Goal: Check status: Check status

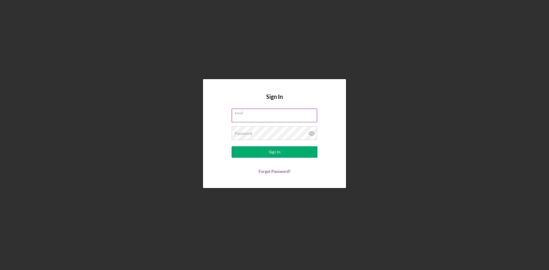
click at [255, 120] on input "Email" at bounding box center [275, 116] width 86 height 14
type input "[EMAIL_ADDRESS][DOMAIN_NAME]"
click at [263, 155] on button "Sign In" at bounding box center [275, 152] width 86 height 11
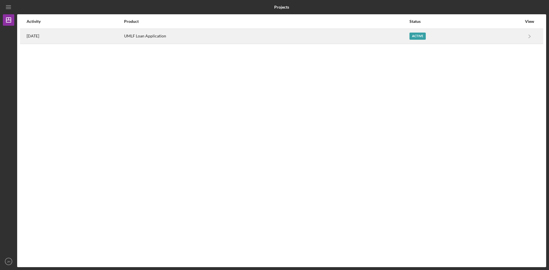
click at [329, 37] on div "UMLF Loan Application" at bounding box center [266, 36] width 285 height 14
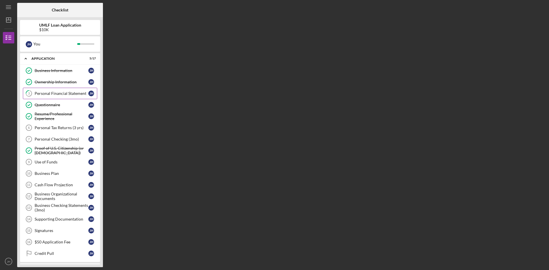
click at [65, 91] on link "3 Personal Financial Statement [PERSON_NAME]" at bounding box center [60, 93] width 74 height 11
